Goal: Task Accomplishment & Management: Use online tool/utility

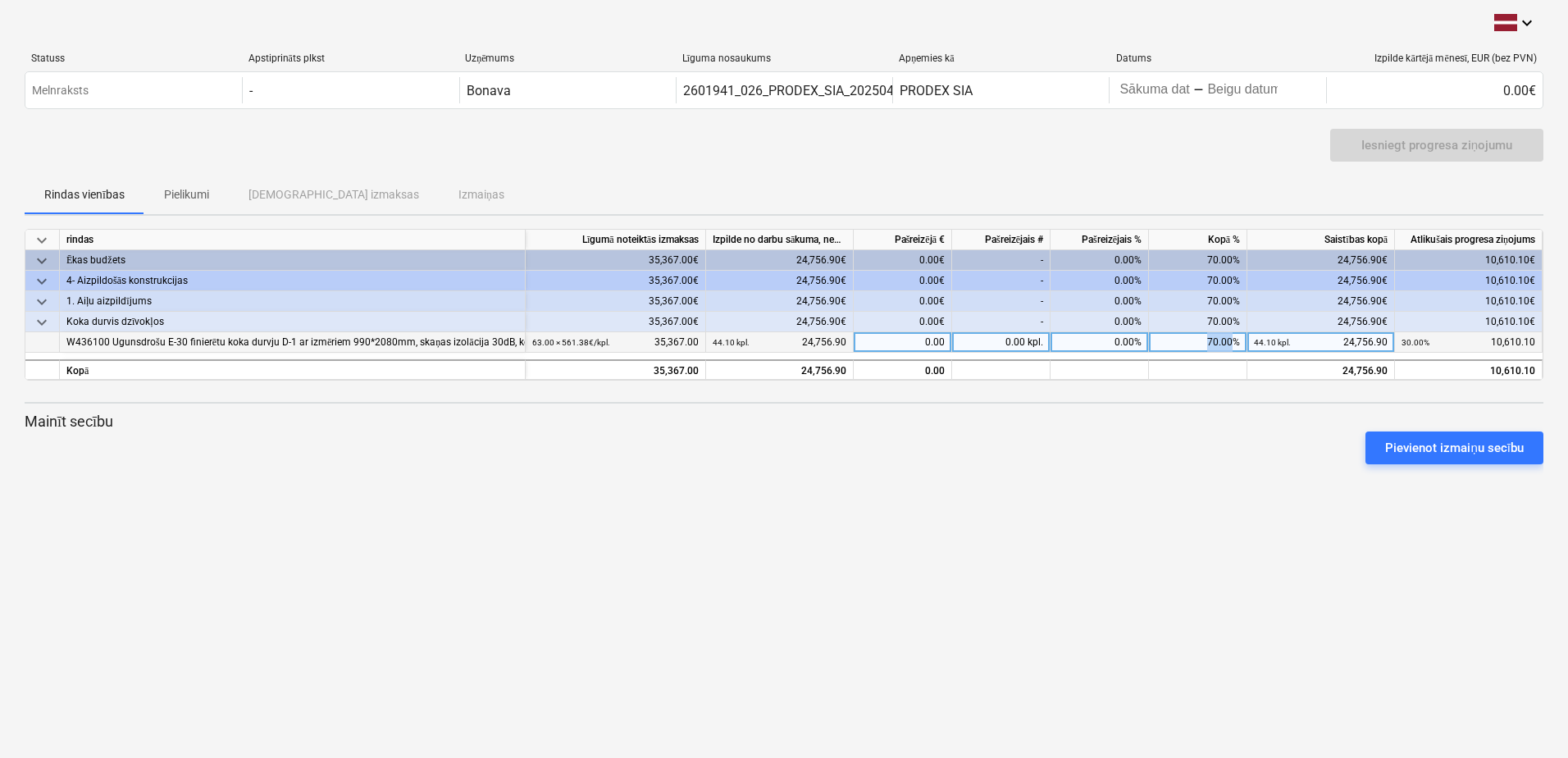
drag, startPoint x: 1231, startPoint y: 341, endPoint x: 1208, endPoint y: 338, distance: 23.2
click at [1208, 338] on div "70.00%" at bounding box center [1198, 342] width 98 height 21
type input "100"
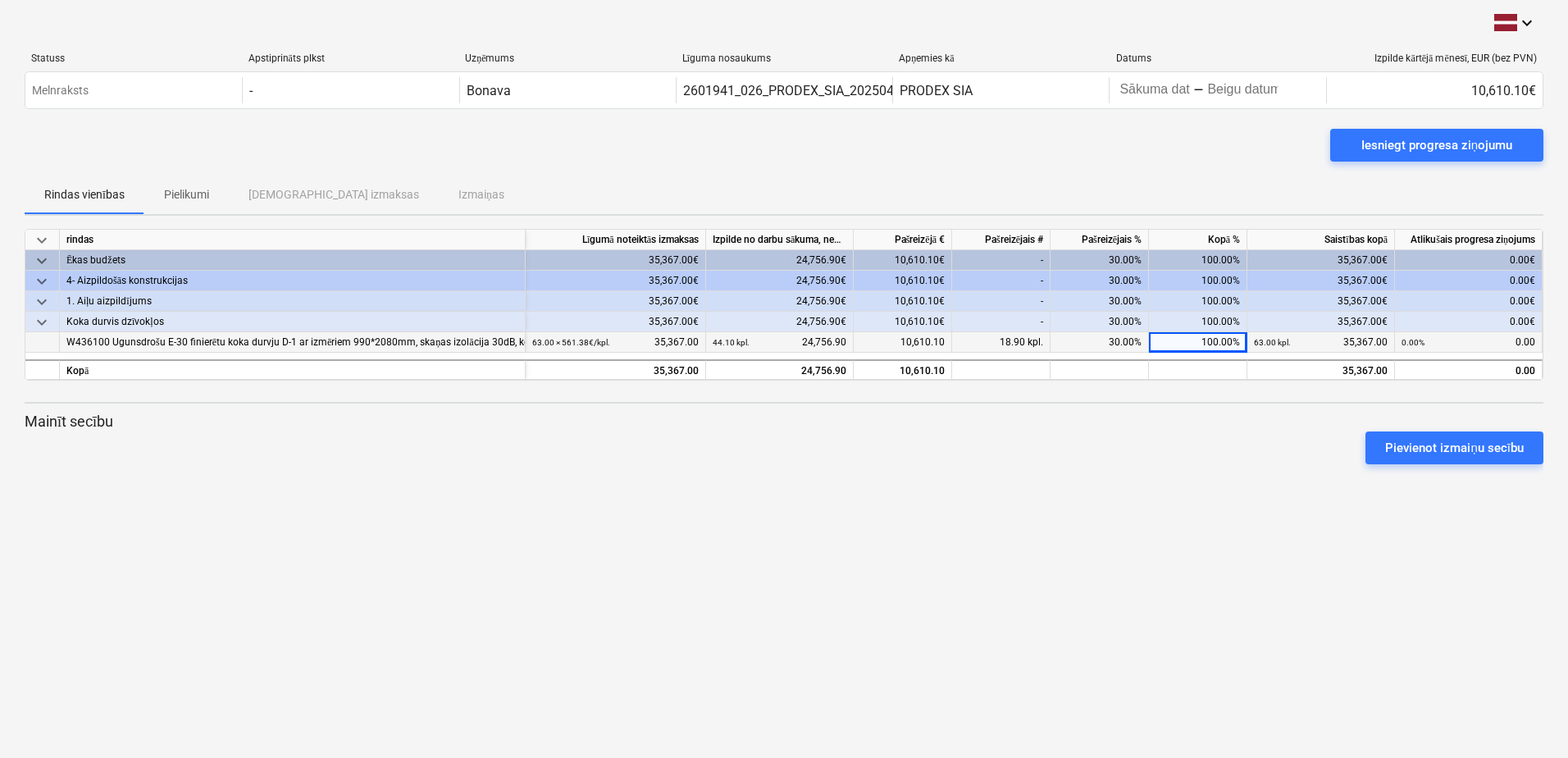
click at [1145, 434] on div "Pievienot izmaiņu secību" at bounding box center [784, 448] width 1532 height 46
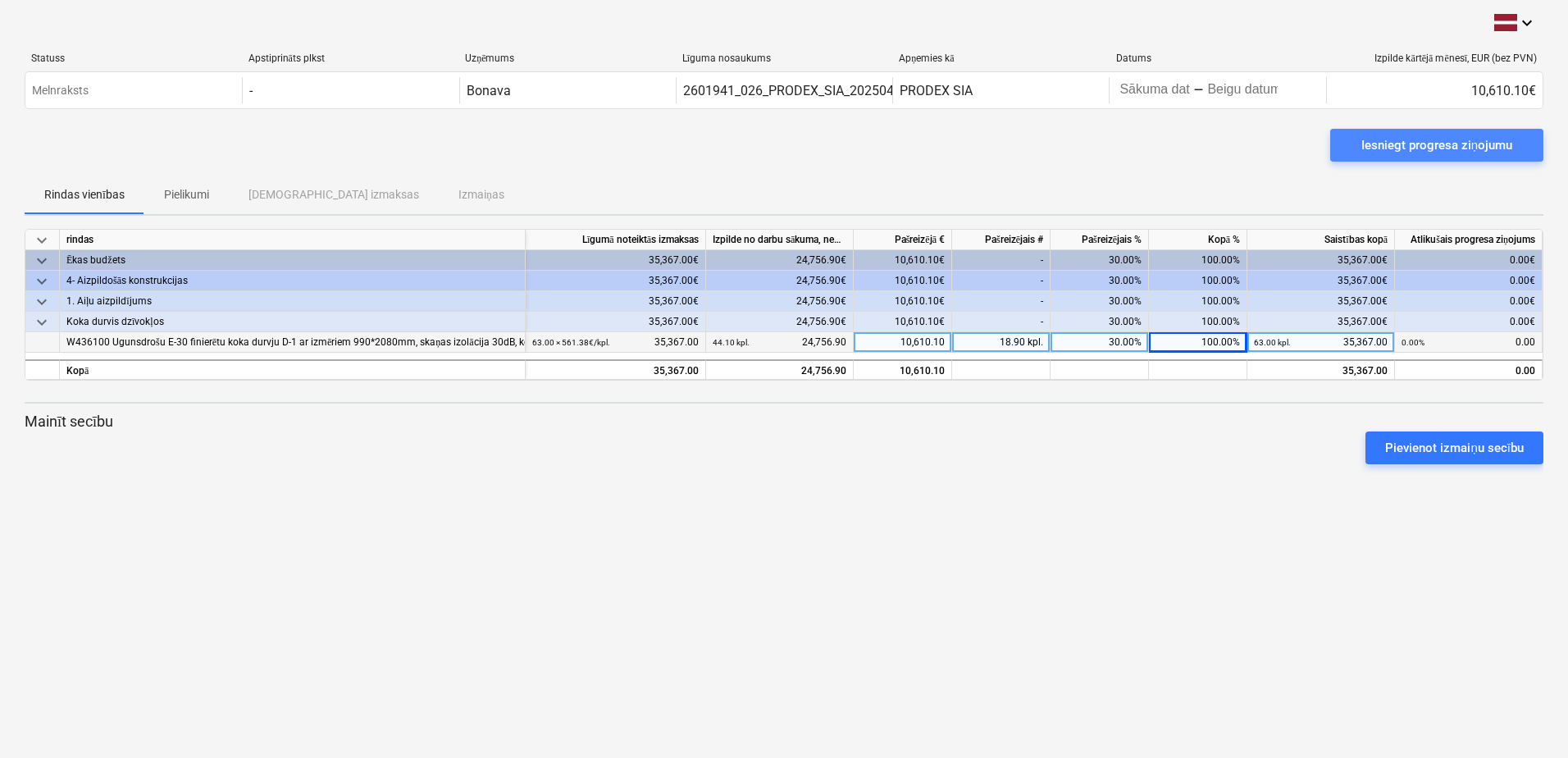
click at [1429, 140] on div "Iesniegt progresa ziņojumu" at bounding box center [1436, 144] width 151 height 21
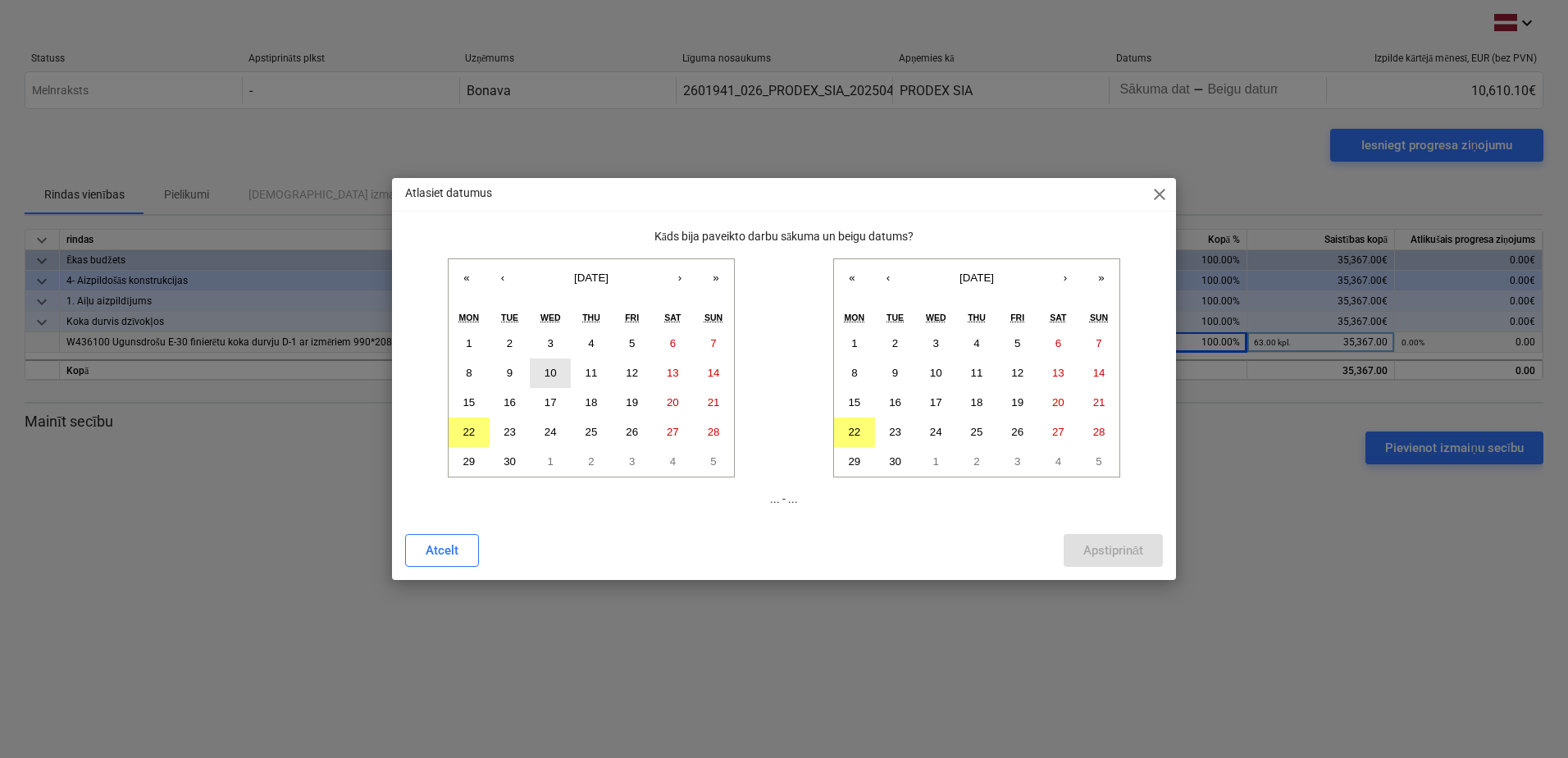
click at [554, 369] on abbr "10" at bounding box center [551, 373] width 13 height 13
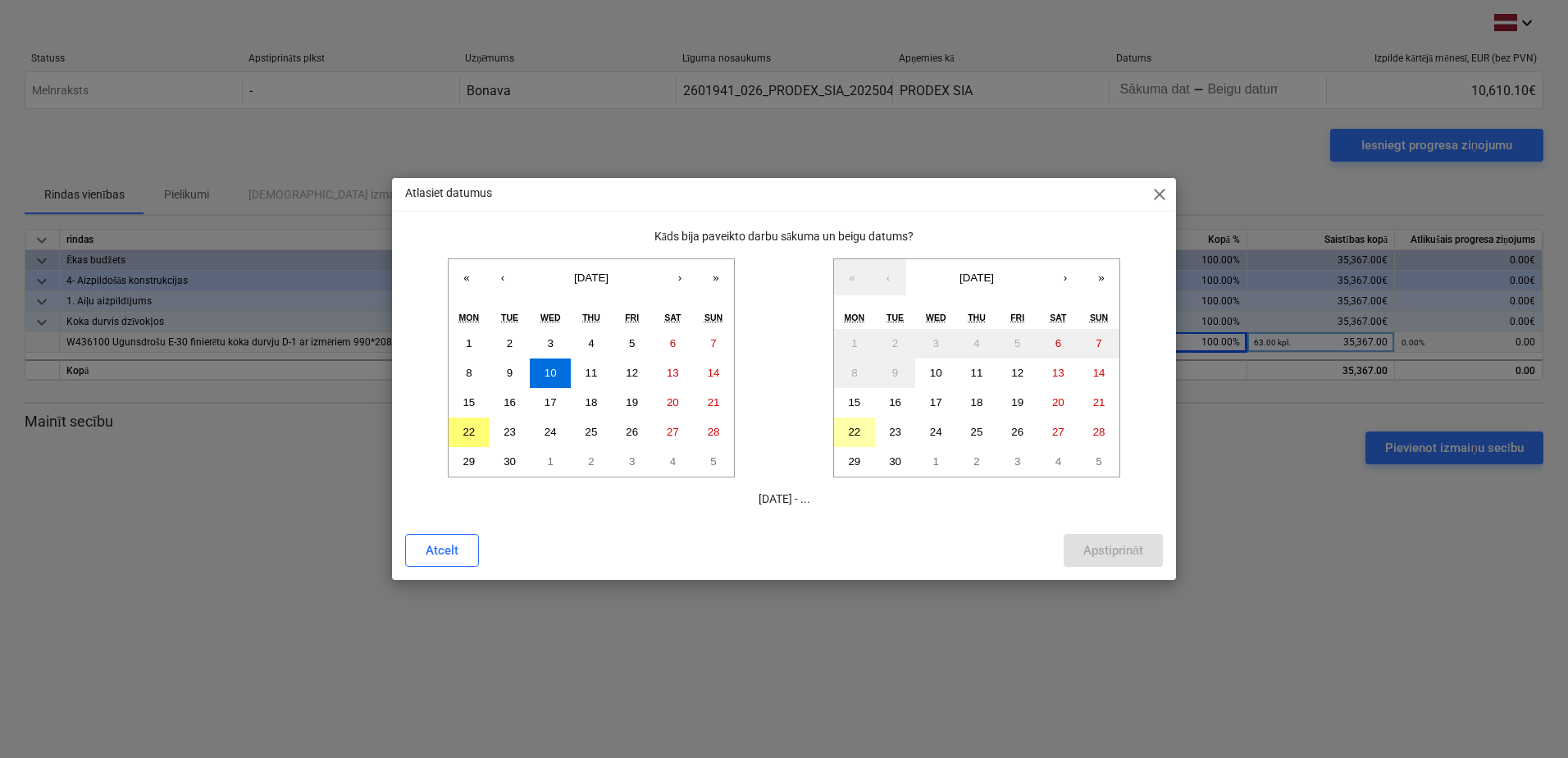
click at [848, 430] on abbr "22" at bounding box center [854, 432] width 13 height 13
click at [1097, 541] on div "Apstiprināt" at bounding box center [1113, 550] width 60 height 21
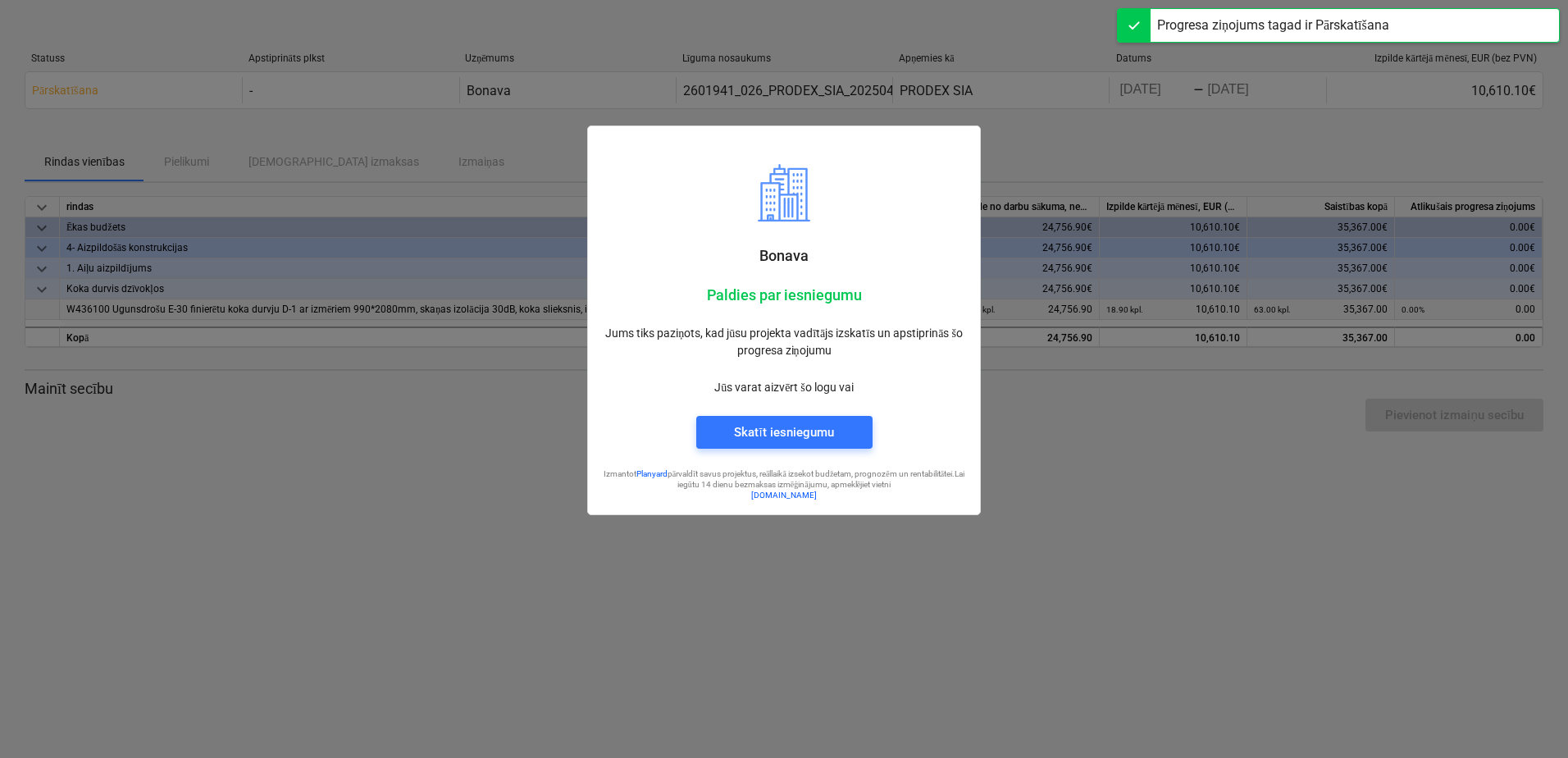
drag, startPoint x: 1122, startPoint y: 517, endPoint x: 1122, endPoint y: 506, distance: 11.0
click at [1124, 515] on div at bounding box center [784, 379] width 1568 height 758
drag, startPoint x: 1092, startPoint y: 442, endPoint x: 1131, endPoint y: 391, distance: 64.2
click at [1093, 441] on div at bounding box center [784, 379] width 1568 height 758
